Goal: Check status: Check status

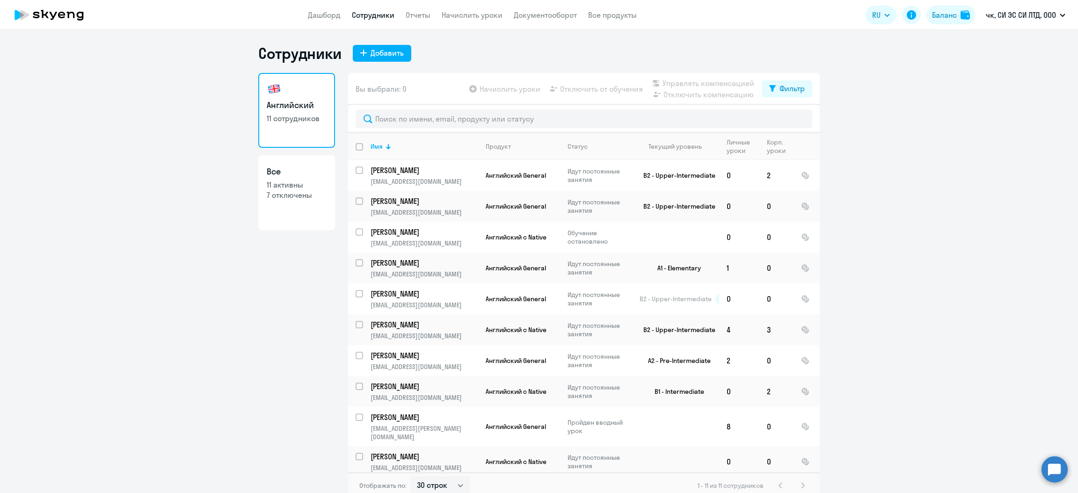
select select "30"
click at [379, 358] on p "[PERSON_NAME]" at bounding box center [423, 355] width 106 height 10
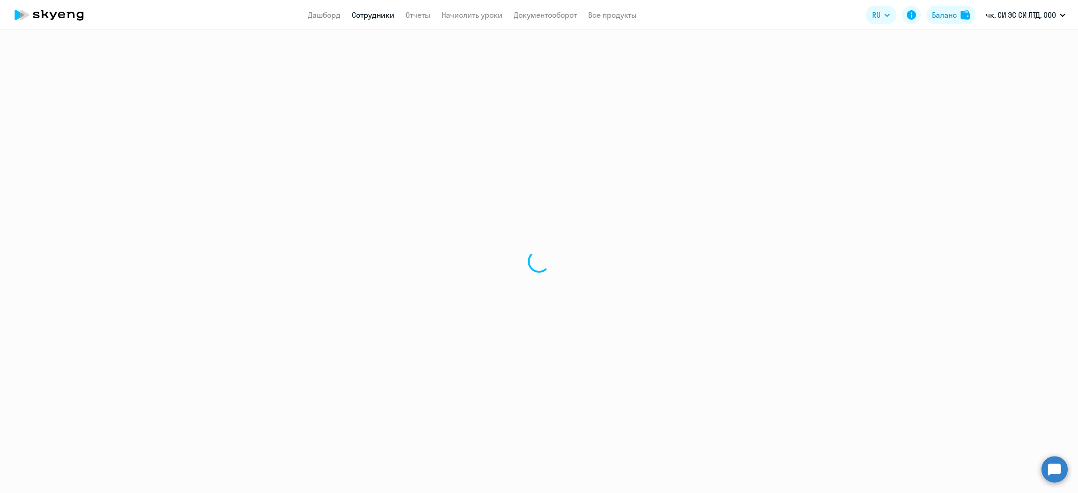
select select "english"
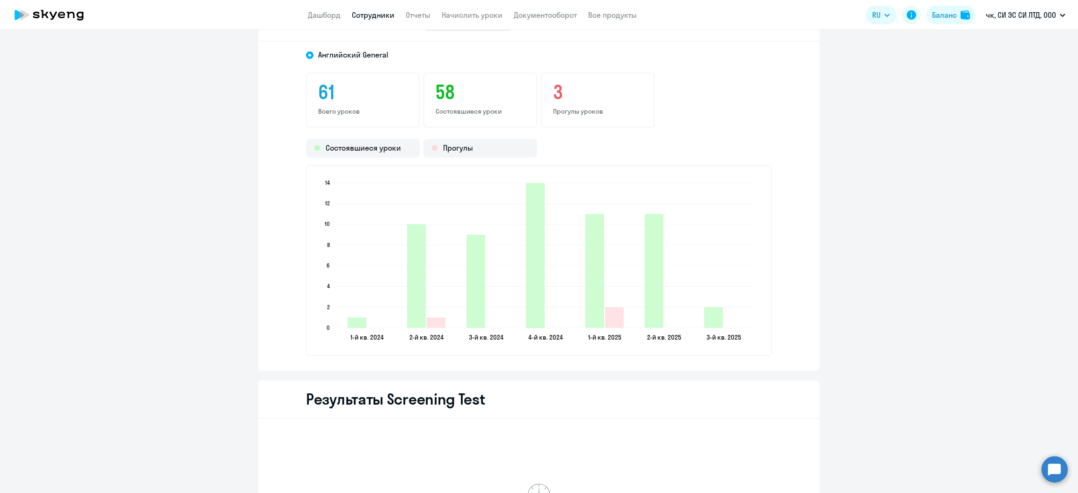
scroll to position [1052, 0]
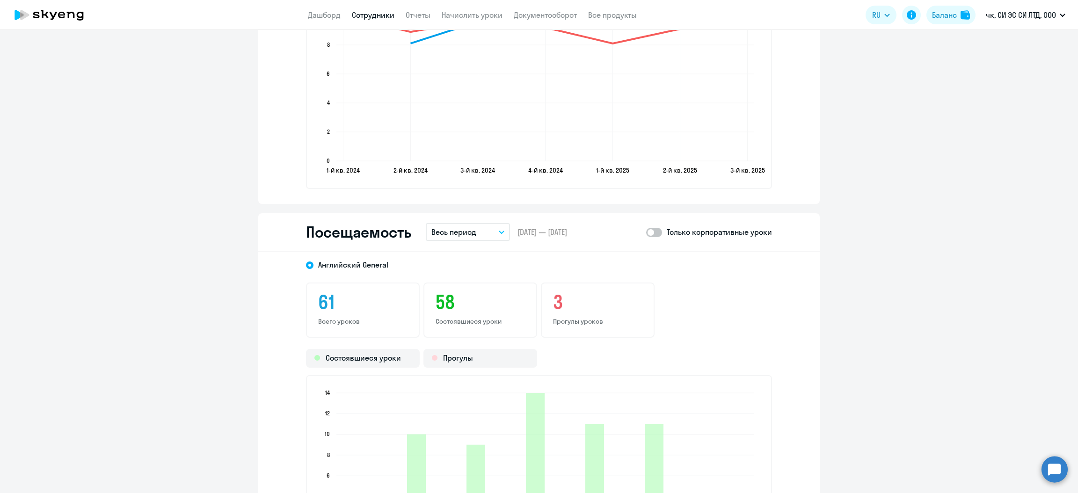
click at [499, 231] on icon "button" at bounding box center [502, 232] width 6 height 3
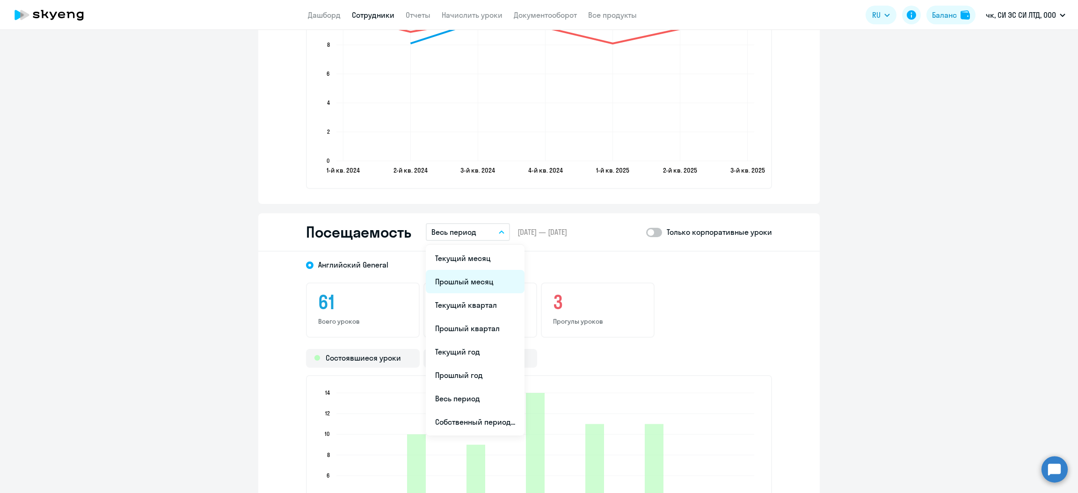
click at [469, 283] on li "Прошлый месяц" at bounding box center [475, 281] width 99 height 23
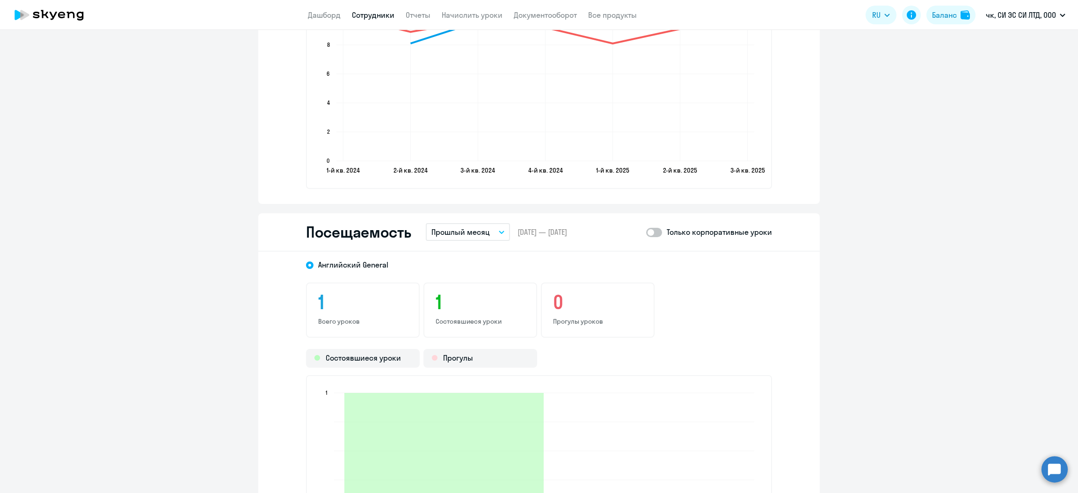
click at [646, 232] on span at bounding box center [654, 232] width 16 height 9
click at [645, 232] on input "checkbox" at bounding box center [645, 232] width 0 height 0
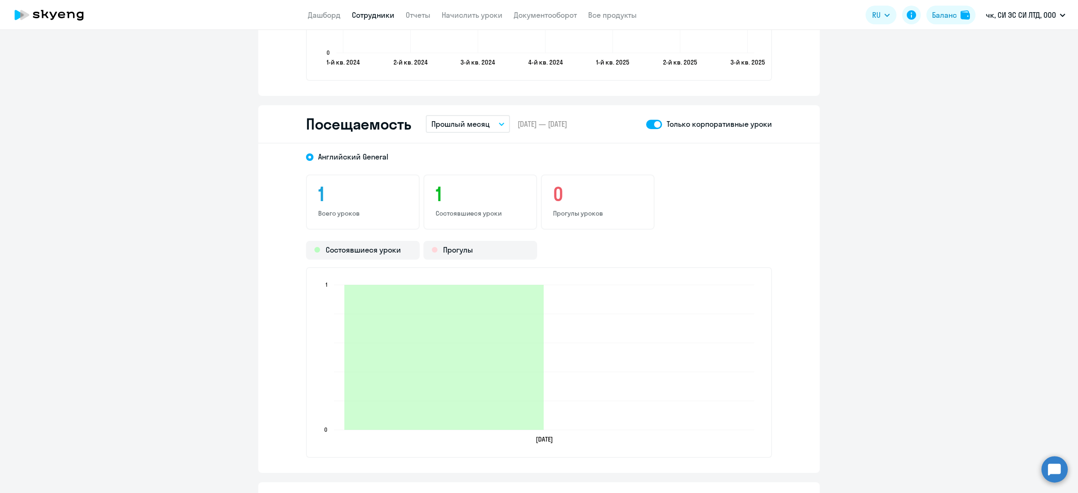
scroll to position [1123, 0]
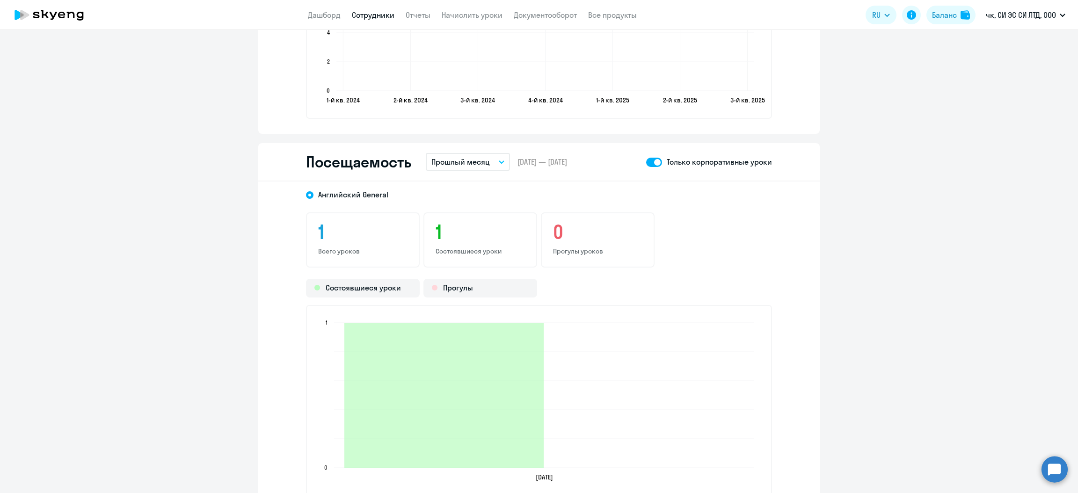
click at [645, 152] on div "Посещаемость Прошлый месяц Текущий месяц Прошлый месяц Текущий квартал [GEOGRAP…" at bounding box center [538, 162] width 561 height 38
click at [653, 161] on span at bounding box center [654, 162] width 16 height 9
click at [646, 162] on input "checkbox" at bounding box center [645, 162] width 0 height 0
click at [653, 161] on span at bounding box center [654, 162] width 16 height 9
click at [646, 162] on input "checkbox" at bounding box center [645, 162] width 0 height 0
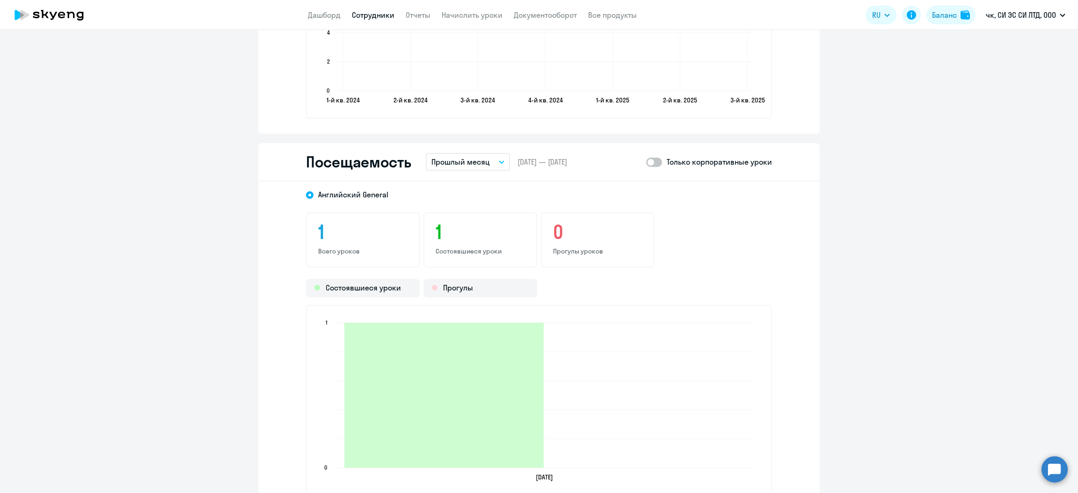
checkbox input "true"
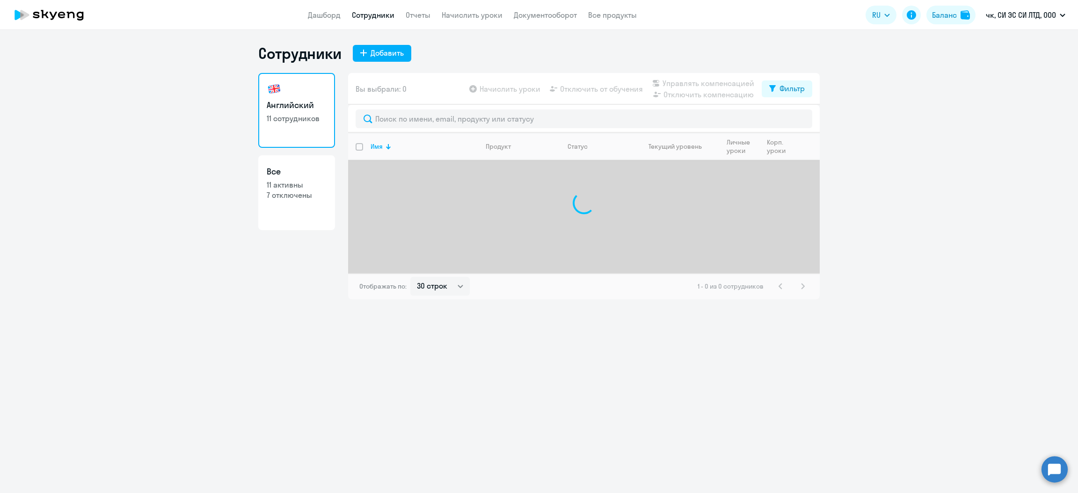
select select "30"
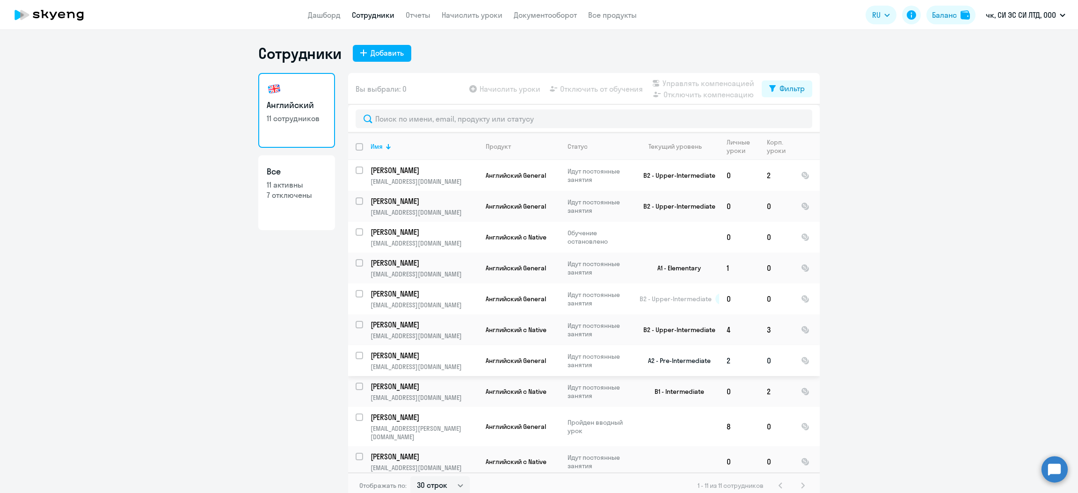
click at [379, 356] on p "[PERSON_NAME]" at bounding box center [423, 355] width 106 height 10
select select "english"
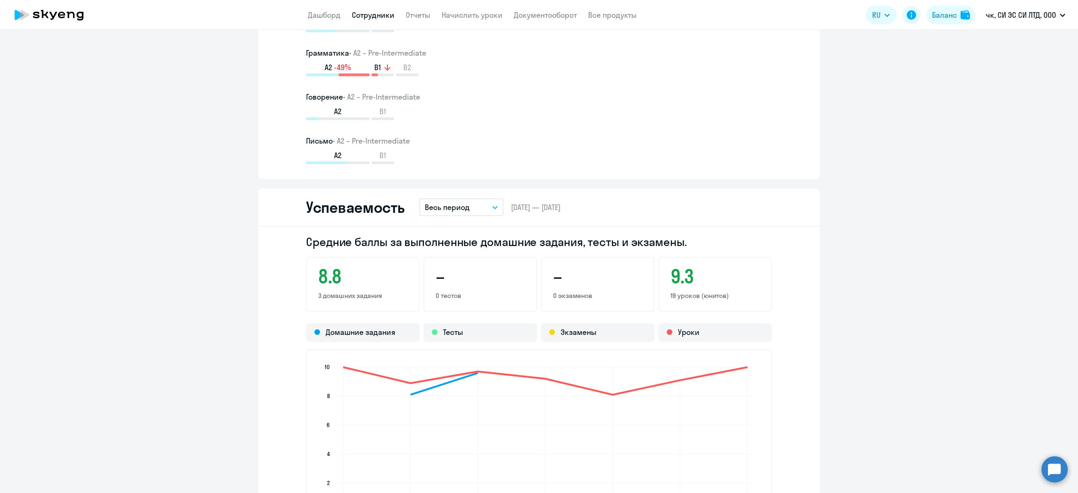
scroll to position [1052, 0]
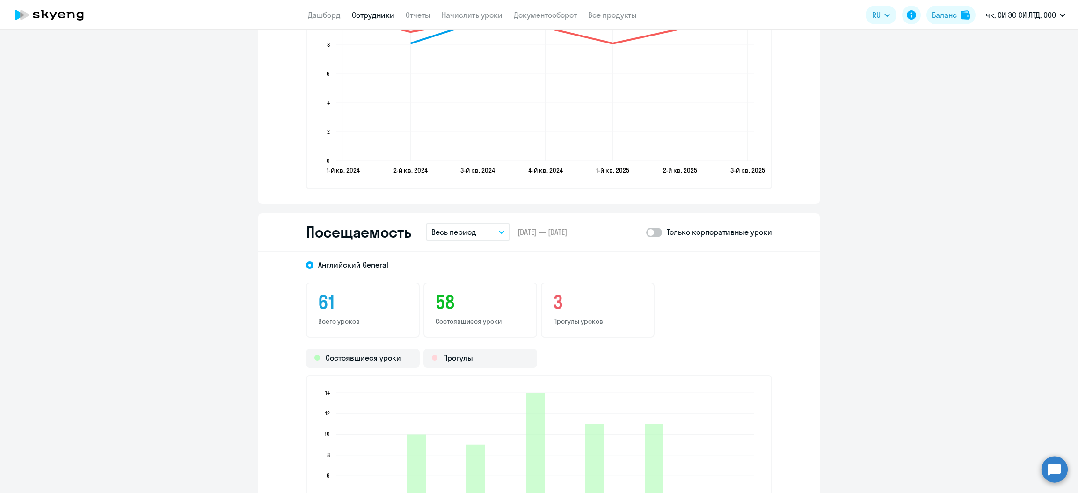
click at [481, 227] on button "Весь период" at bounding box center [468, 232] width 84 height 18
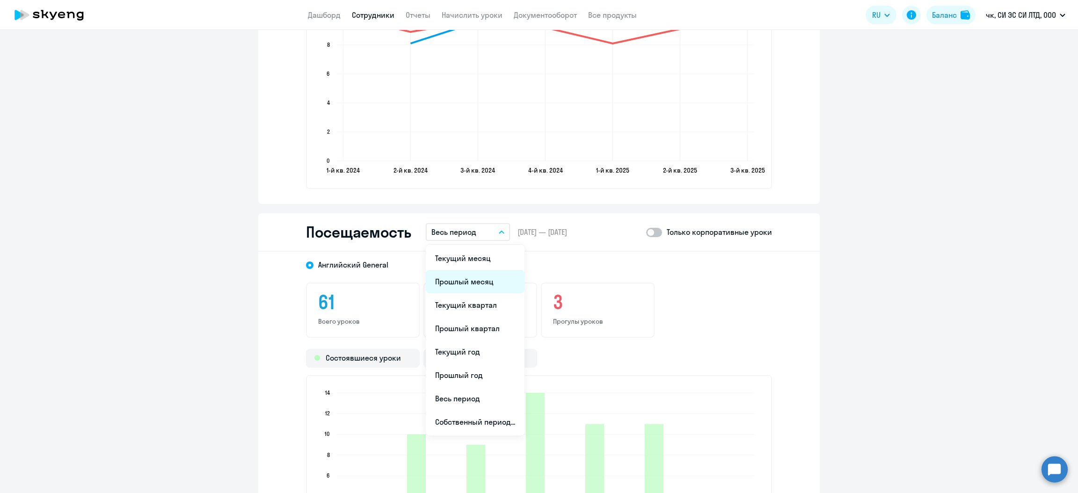
click at [453, 284] on li "Прошлый месяц" at bounding box center [475, 281] width 99 height 23
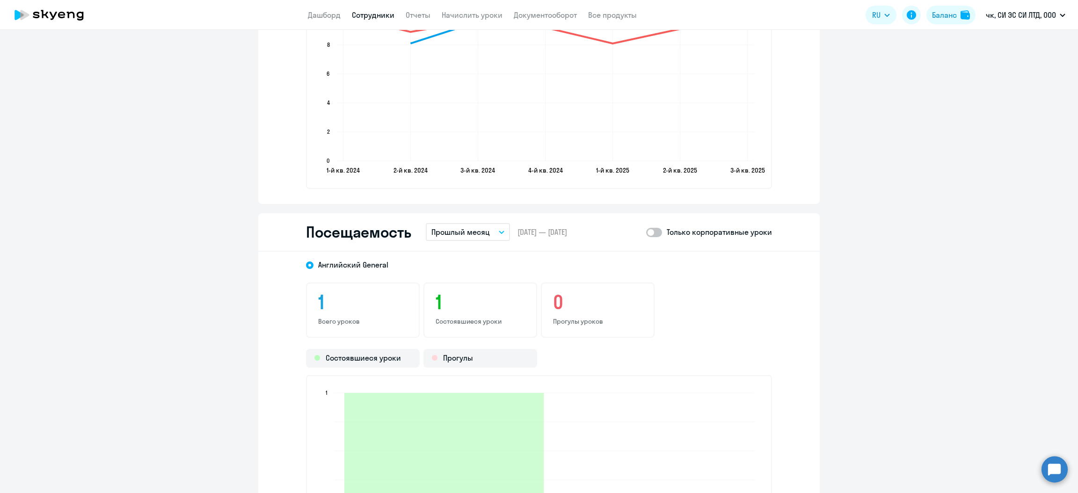
scroll to position [1123, 0]
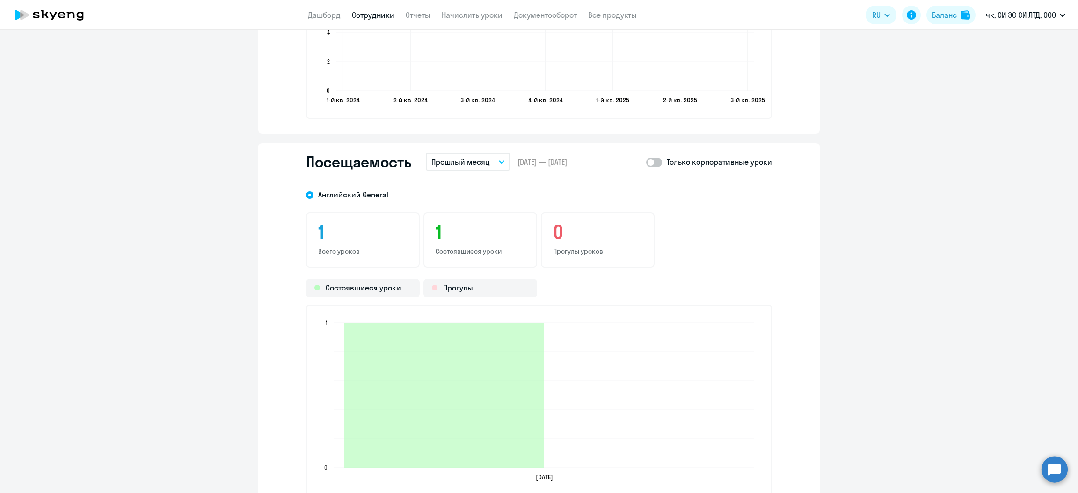
click at [649, 158] on span at bounding box center [654, 162] width 16 height 9
click at [646, 162] on input "checkbox" at bounding box center [645, 162] width 0 height 0
checkbox input "true"
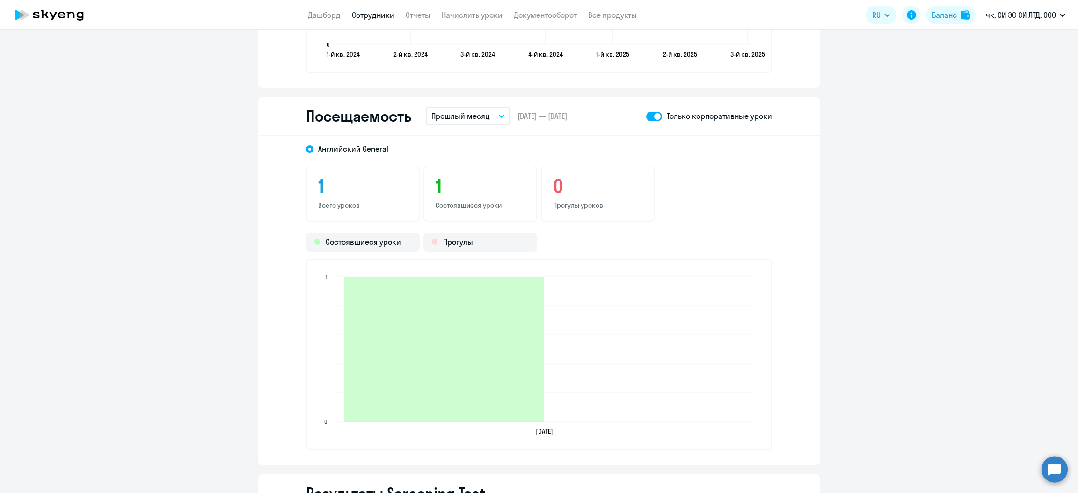
scroll to position [1193, 0]
